Goal: Find specific fact: Find specific page/section

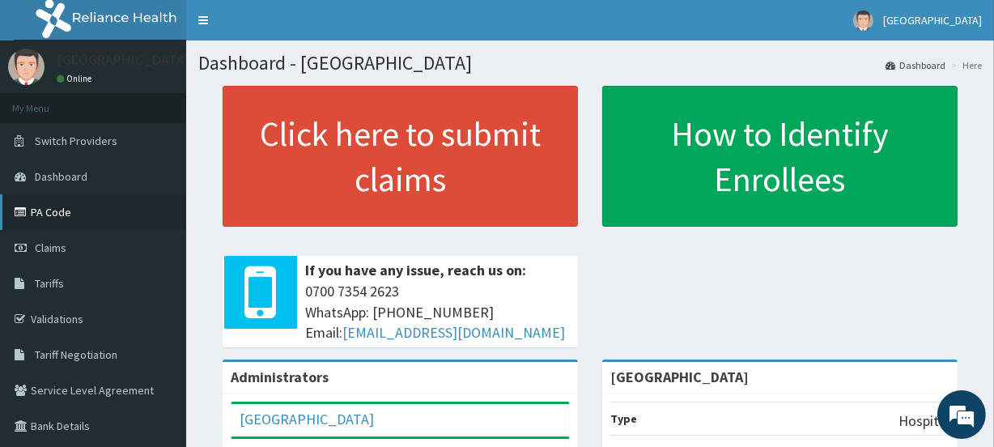
click at [78, 212] on link "PA Code" at bounding box center [93, 212] width 186 height 36
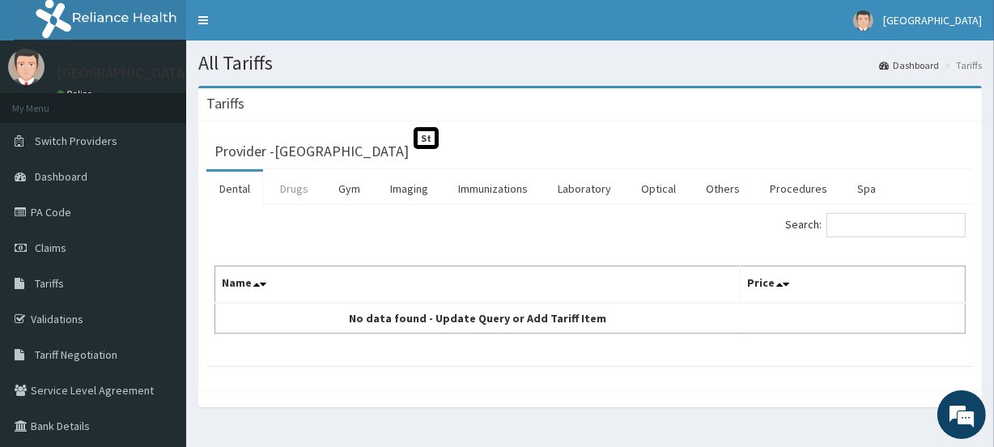
click at [294, 192] on link "Drugs" at bounding box center [294, 189] width 54 height 34
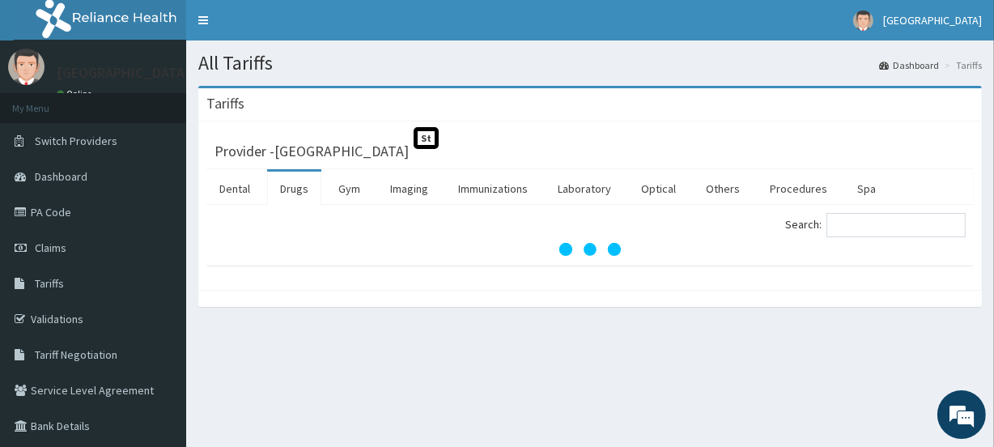
click at [294, 192] on link "Drugs" at bounding box center [294, 189] width 54 height 34
click at [866, 227] on input "Search:" at bounding box center [895, 225] width 139 height 24
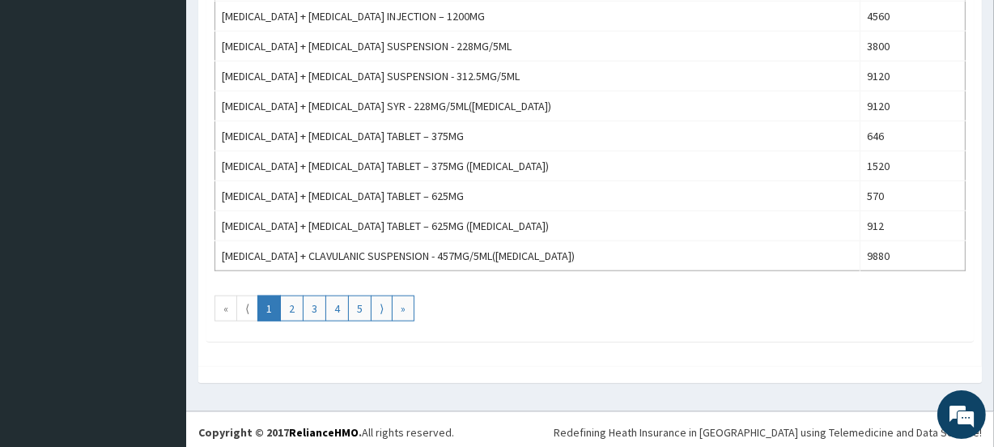
scroll to position [109, 0]
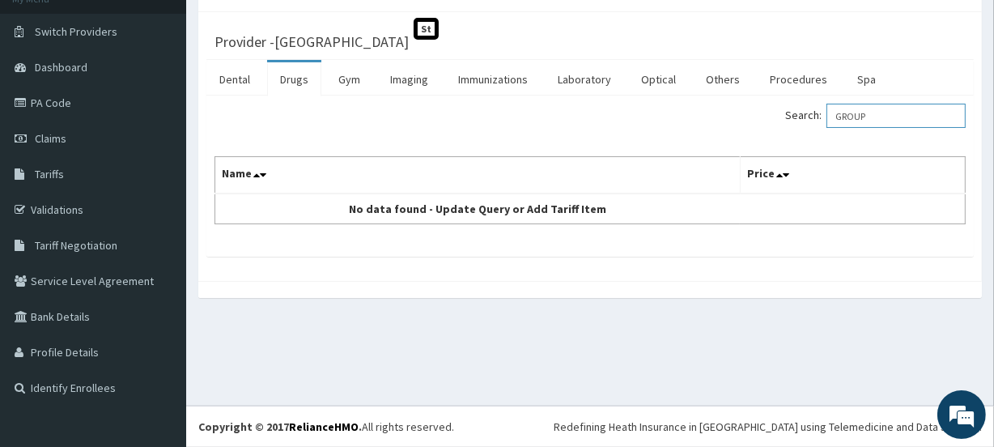
click at [885, 112] on input "GROUP" at bounding box center [895, 116] width 139 height 24
type input "G"
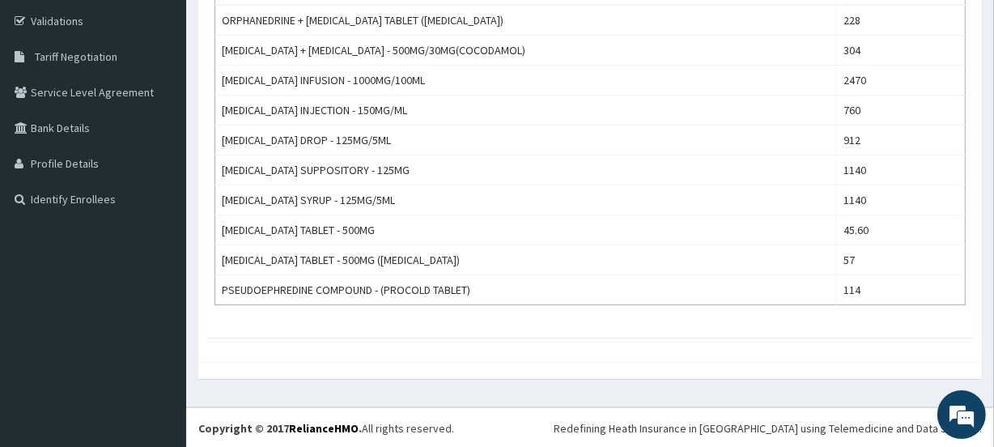
scroll to position [0, 0]
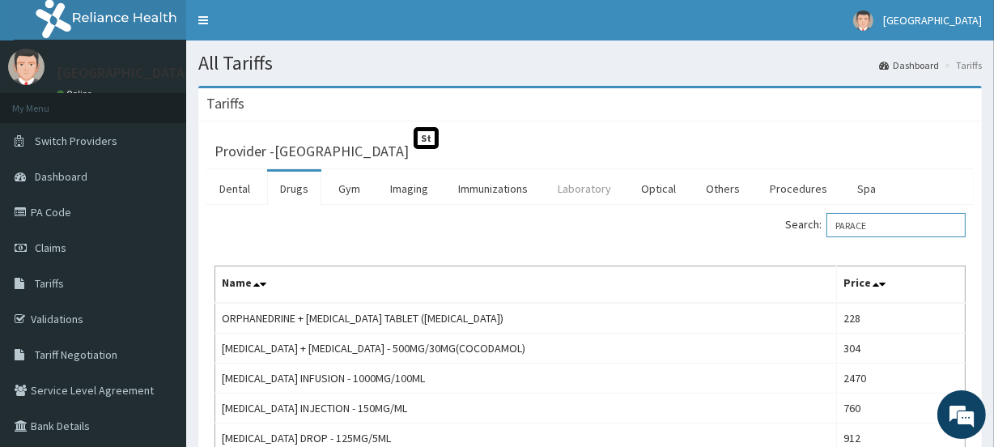
type input "PARACE"
click at [593, 191] on link "Laboratory" at bounding box center [584, 189] width 79 height 34
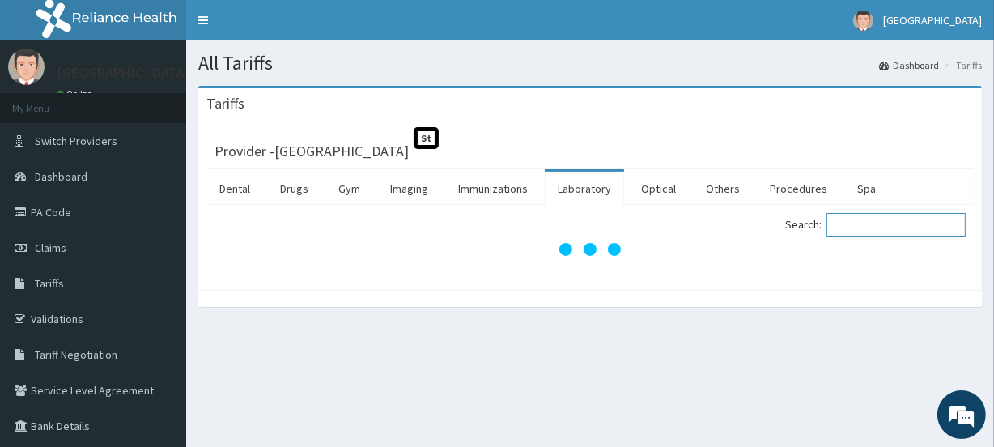
click at [853, 224] on input "Search:" at bounding box center [895, 225] width 139 height 24
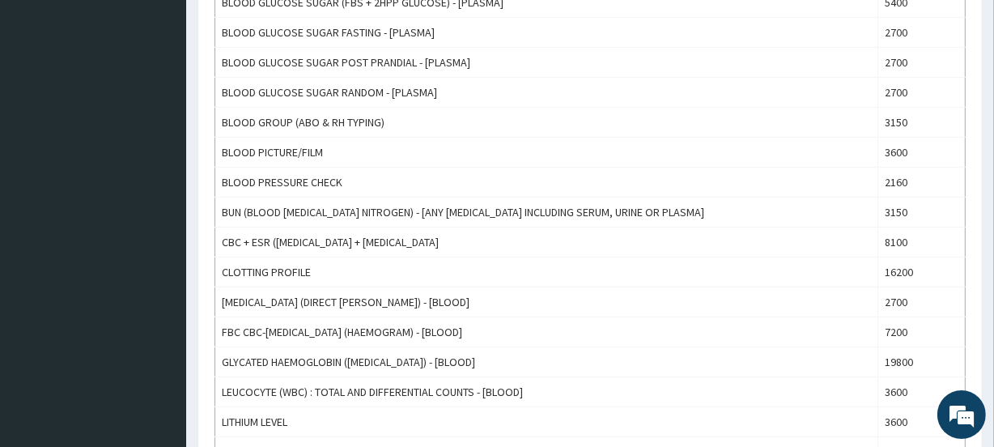
scroll to position [613, 0]
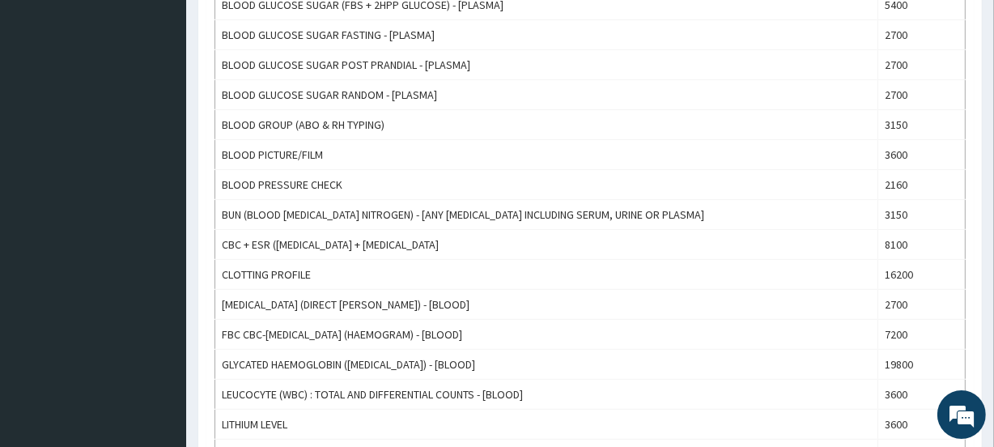
drag, startPoint x: 992, startPoint y: 206, endPoint x: 992, endPoint y: 172, distance: 34.0
click at [992, 172] on div "Tariffs Provider - Vine Branch Medical Centre St Dental Drugs Gym Imaging Immun…" at bounding box center [590, 181] width 808 height 1416
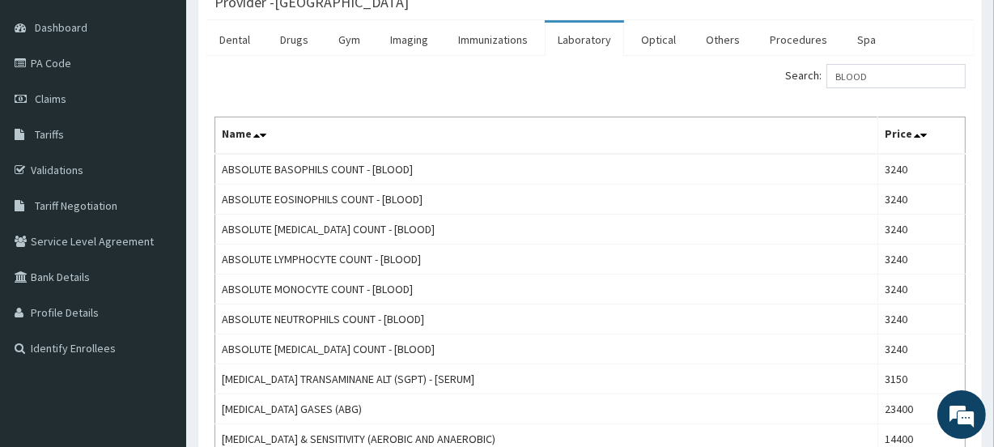
scroll to position [0, 0]
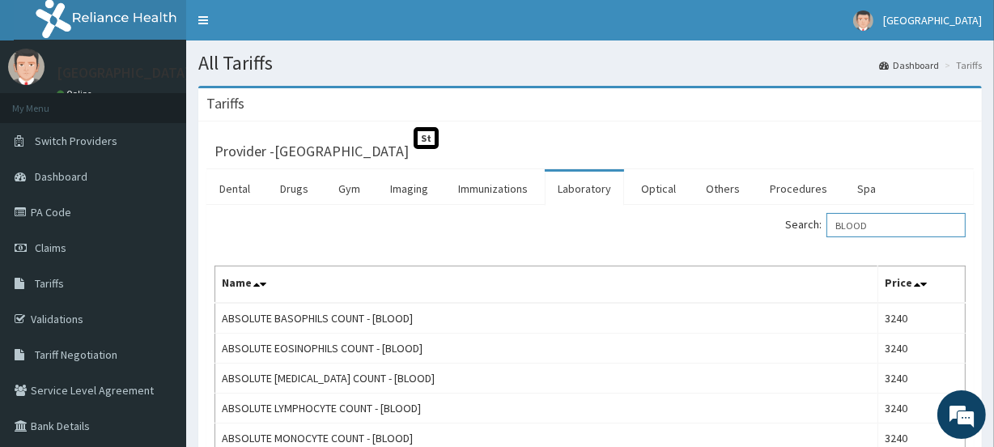
click at [883, 227] on input "BLOOD" at bounding box center [895, 225] width 139 height 24
type input "B"
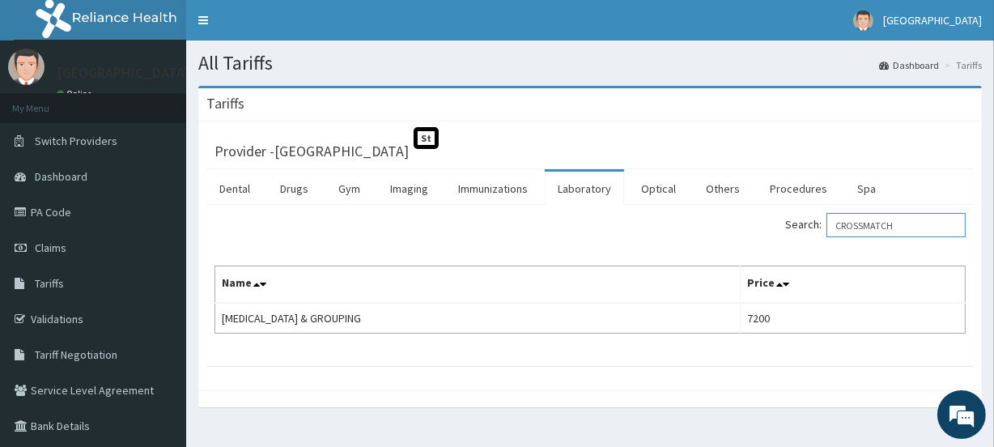
type input "CROSSMATCH"
